Goal: Find specific page/section: Find specific page/section

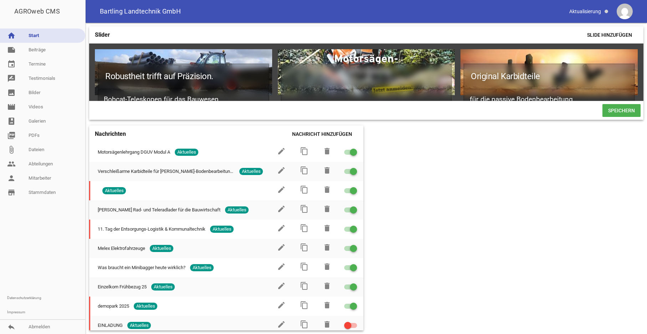
click at [567, 184] on div "Slider Slide hinzufügen Robustheit trifft auf Präzision. Bobcat-Teleskopen für …" at bounding box center [367, 178] width 562 height 311
click at [42, 192] on link "store_mall_directory Stammdaten" at bounding box center [42, 193] width 85 height 14
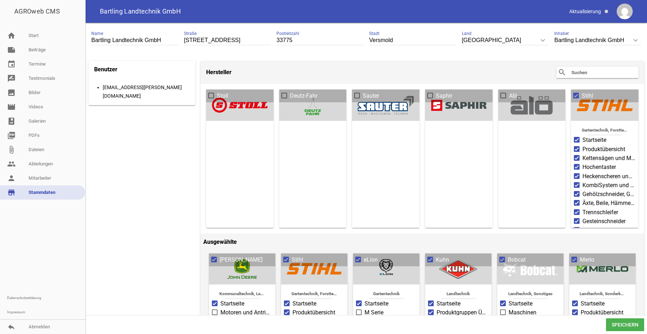
click at [593, 73] on input "text" at bounding box center [599, 72] width 57 height 9
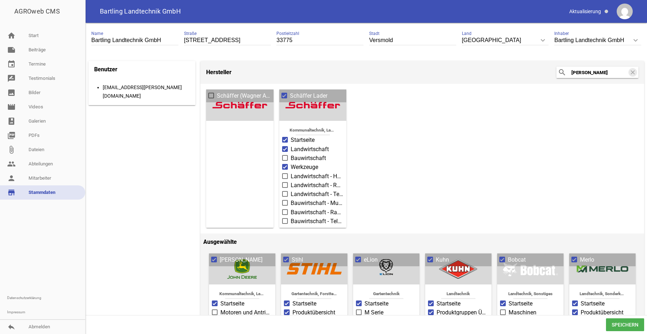
click at [286, 157] on span at bounding box center [285, 158] width 5 height 4
click at [291, 154] on input "Bauwirtschaft" at bounding box center [291, 154] width 0 height 0
click at [283, 203] on span at bounding box center [285, 203] width 5 height 4
click at [291, 199] on input "Bauwirtschaft - Multifunktionslader" at bounding box center [291, 199] width 0 height 0
click at [617, 324] on span "Speichern" at bounding box center [625, 325] width 38 height 13
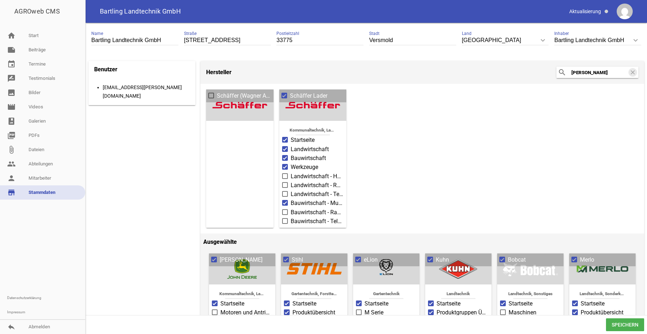
click at [284, 200] on span at bounding box center [285, 203] width 6 height 6
click at [291, 199] on input "Bauwirtschaft - Multifunktionslader" at bounding box center [291, 199] width 0 height 0
click at [624, 326] on span "Speichern" at bounding box center [625, 325] width 38 height 13
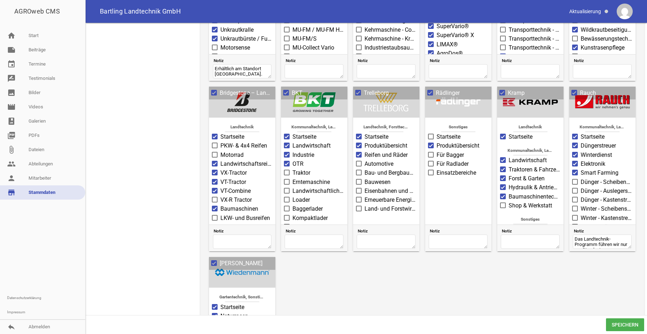
scroll to position [1200, 0]
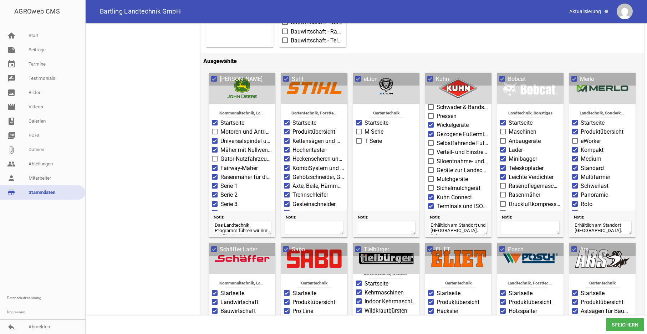
scroll to position [0, 0]
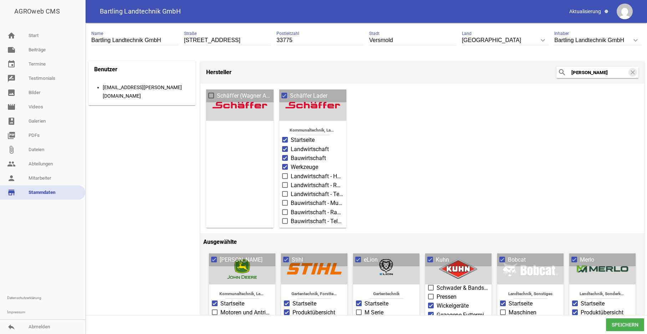
drag, startPoint x: 601, startPoint y: 74, endPoint x: 526, endPoint y: 73, distance: 74.6
click at [571, 73] on input "[PERSON_NAME]" at bounding box center [599, 72] width 57 height 9
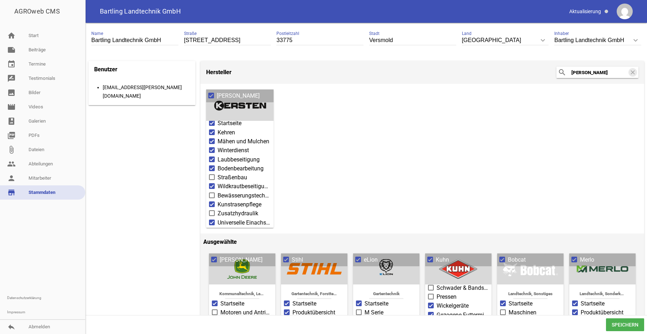
scroll to position [45, 0]
click at [212, 147] on span at bounding box center [212, 149] width 5 height 4
click at [218, 145] on input "Straßenbau" at bounding box center [218, 145] width 0 height 0
drag, startPoint x: 595, startPoint y: 68, endPoint x: 554, endPoint y: 67, distance: 40.7
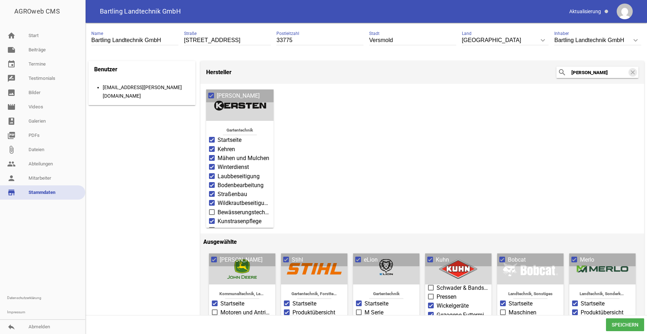
click at [571, 68] on input "[PERSON_NAME]" at bounding box center [599, 72] width 57 height 9
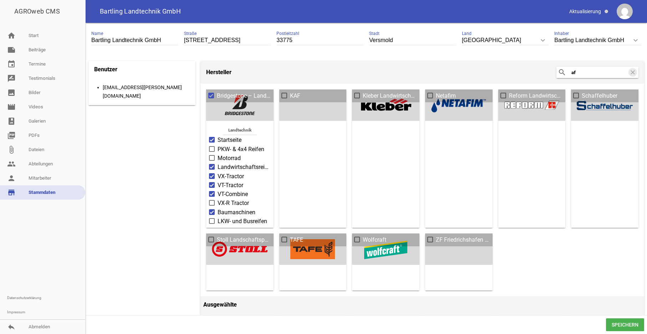
drag, startPoint x: 577, startPoint y: 74, endPoint x: 542, endPoint y: 70, distance: 35.3
click at [571, 70] on input "af" at bounding box center [599, 72] width 57 height 9
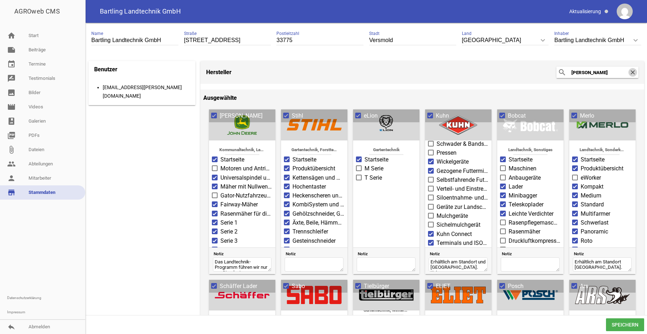
type input "[PERSON_NAME]"
click at [629, 72] on icon "clear" at bounding box center [633, 72] width 9 height 9
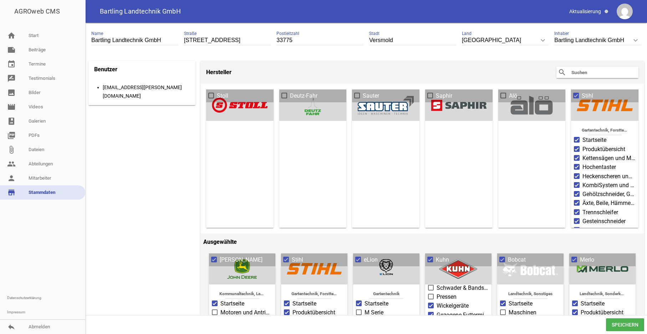
click at [614, 75] on input "text" at bounding box center [599, 72] width 57 height 9
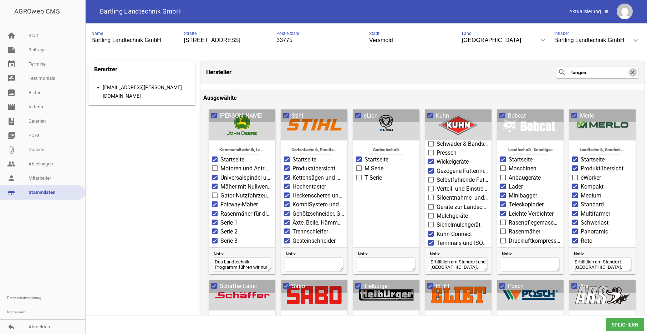
type input "langen"
click at [629, 71] on icon "clear" at bounding box center [633, 72] width 9 height 9
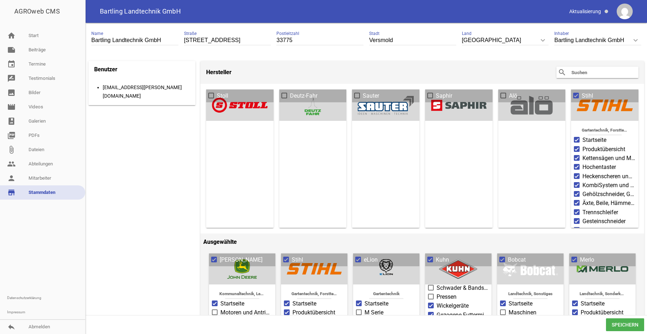
click at [607, 75] on input "text" at bounding box center [599, 72] width 57 height 9
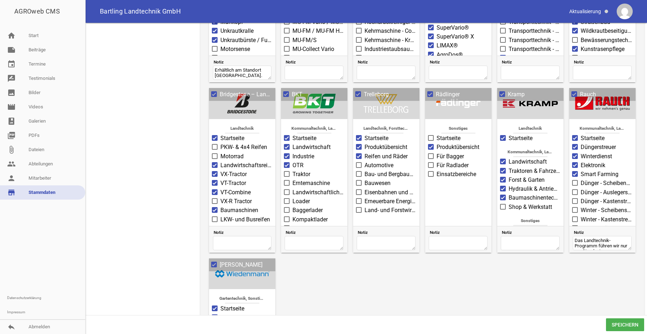
scroll to position [1056, 0]
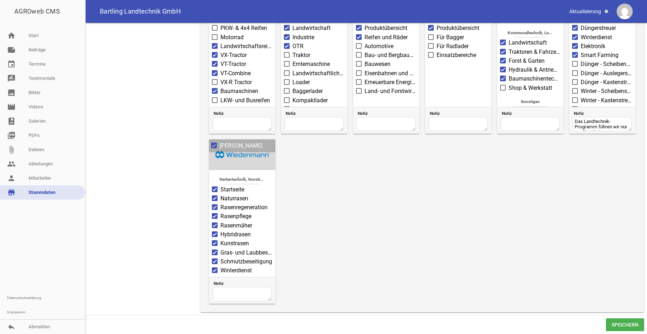
type input "melex"
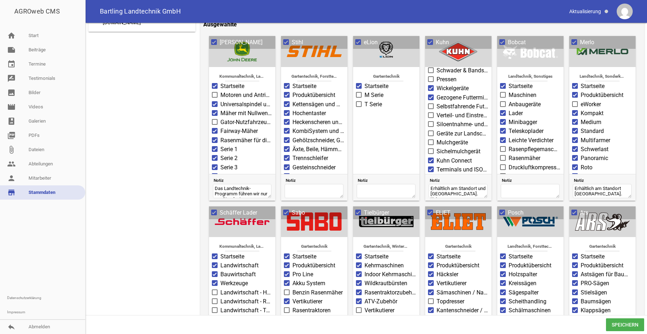
scroll to position [0, 0]
